Goal: Check status: Check status

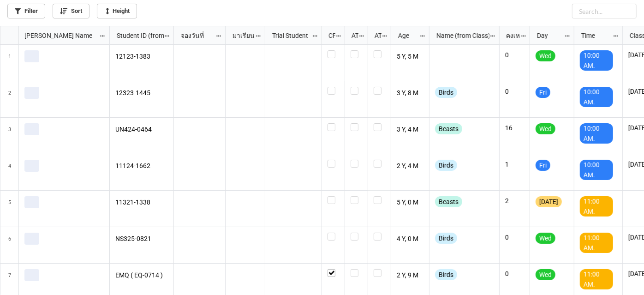
scroll to position [264, 639]
click at [32, 10] on link "Filter" at bounding box center [26, 11] width 38 height 15
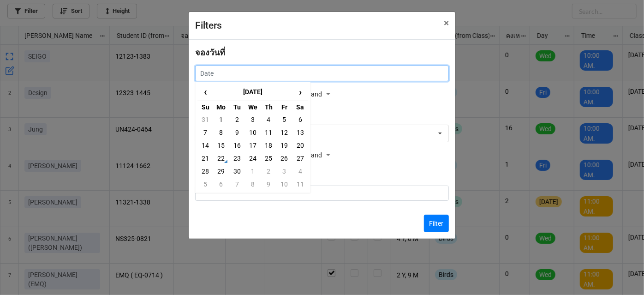
click at [202, 67] on input "text" at bounding box center [322, 73] width 254 height 16
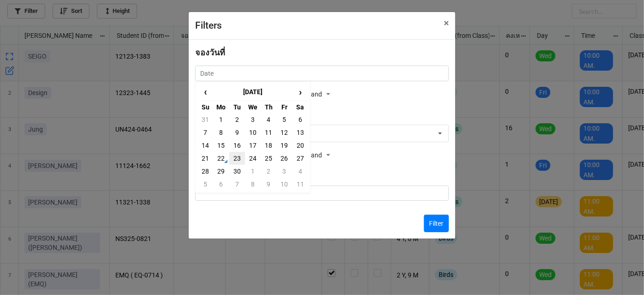
click at [239, 160] on td "23" at bounding box center [237, 158] width 16 height 13
type input "[DATE]"
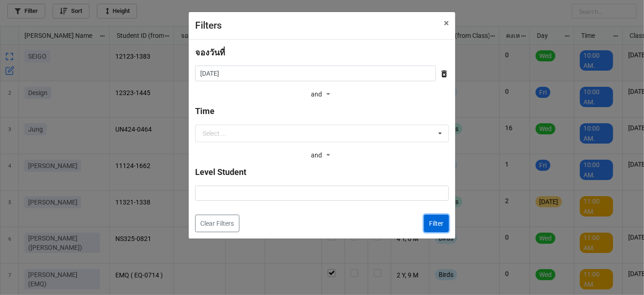
click at [439, 225] on button "Filter" at bounding box center [436, 223] width 25 height 18
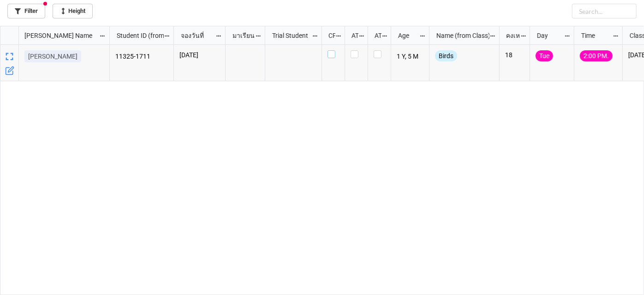
click at [328, 50] on label "grid" at bounding box center [333, 50] width 12 height 0
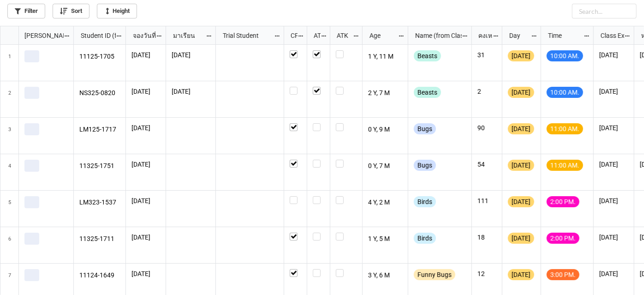
scroll to position [264, 639]
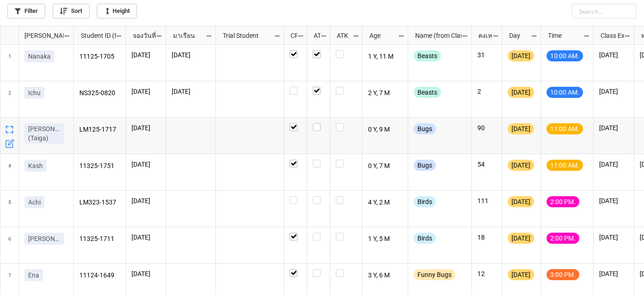
click at [315, 123] on label "grid" at bounding box center [319, 123] width 12 height 0
click at [314, 160] on label "grid" at bounding box center [319, 160] width 12 height 0
